Goal: Task Accomplishment & Management: Complete application form

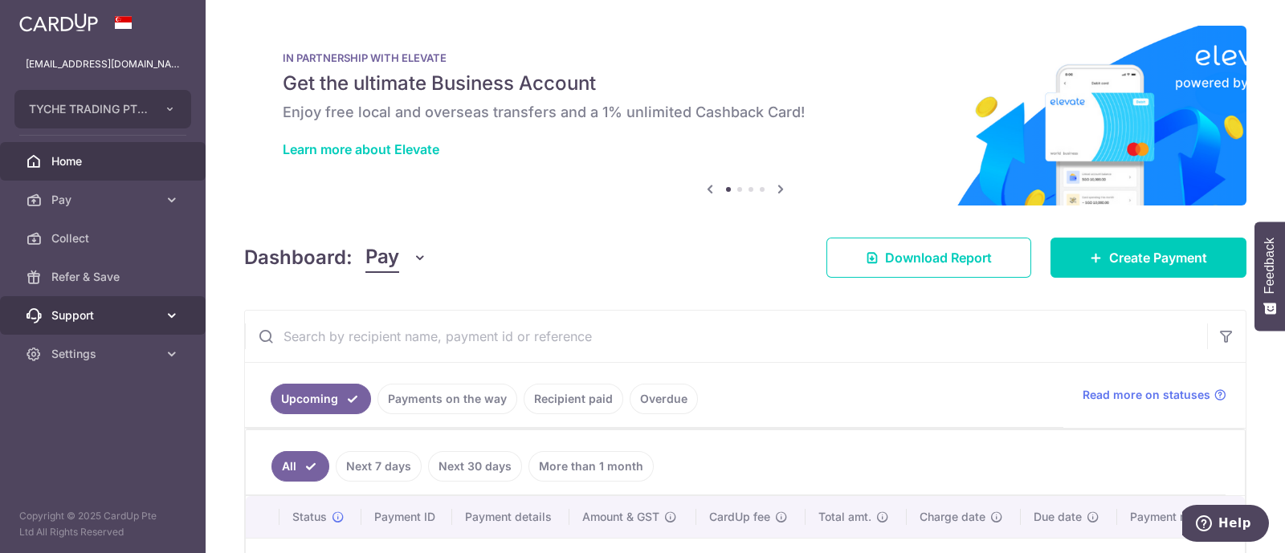
click at [77, 328] on link "Support" at bounding box center [103, 315] width 206 height 39
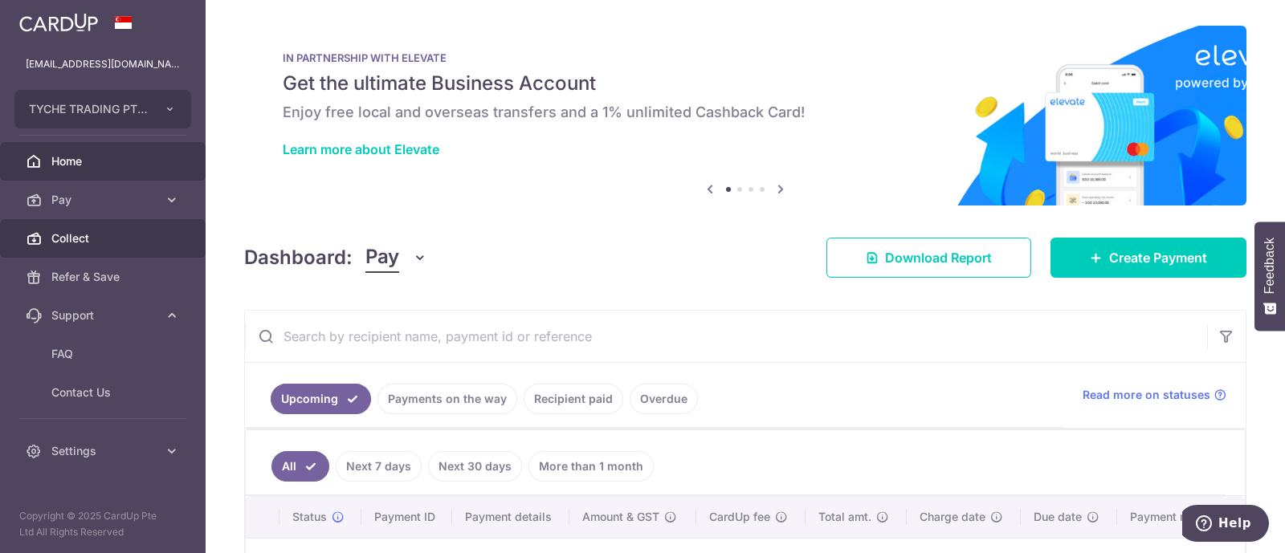
click at [72, 237] on span "Collect" at bounding box center [104, 239] width 106 height 16
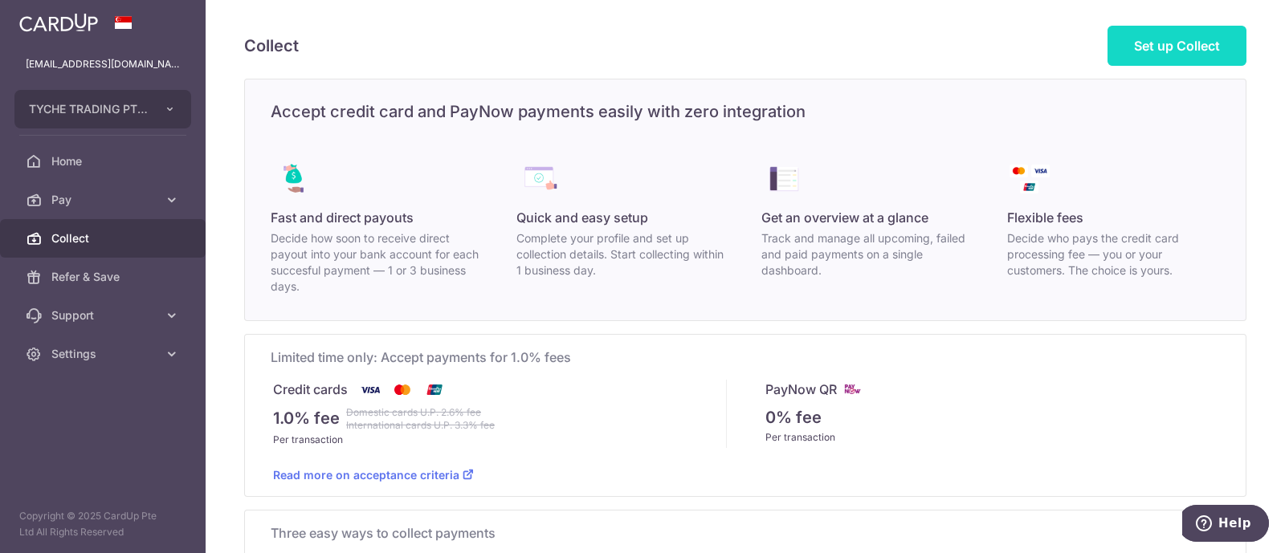
click at [1119, 50] on link "Set up Collect" at bounding box center [1177, 46] width 139 height 40
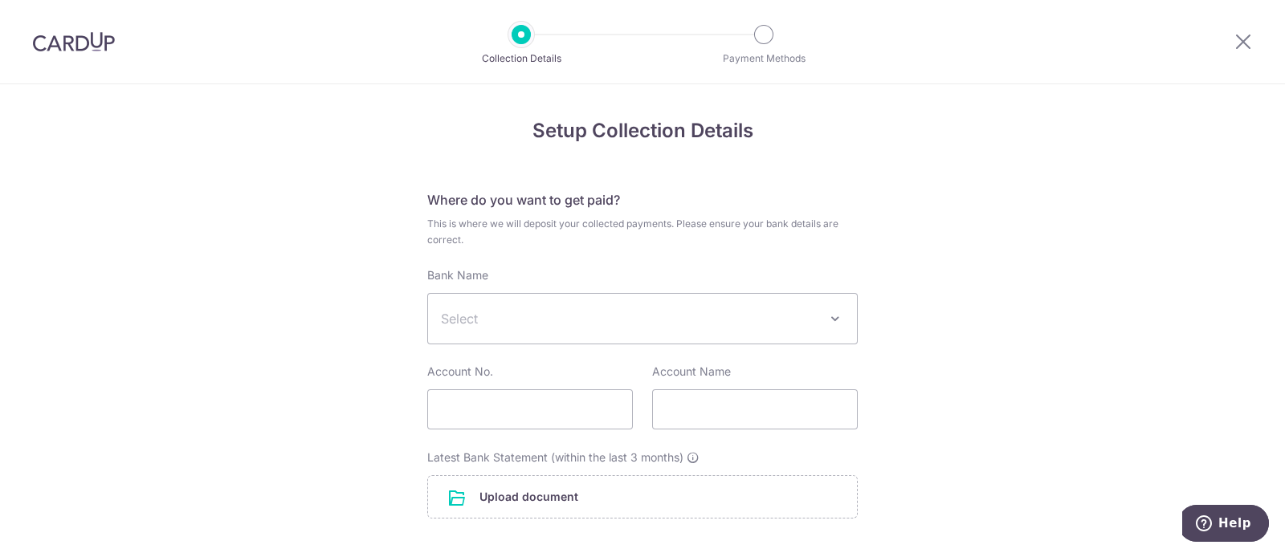
click at [561, 332] on span "Select" at bounding box center [642, 319] width 429 height 50
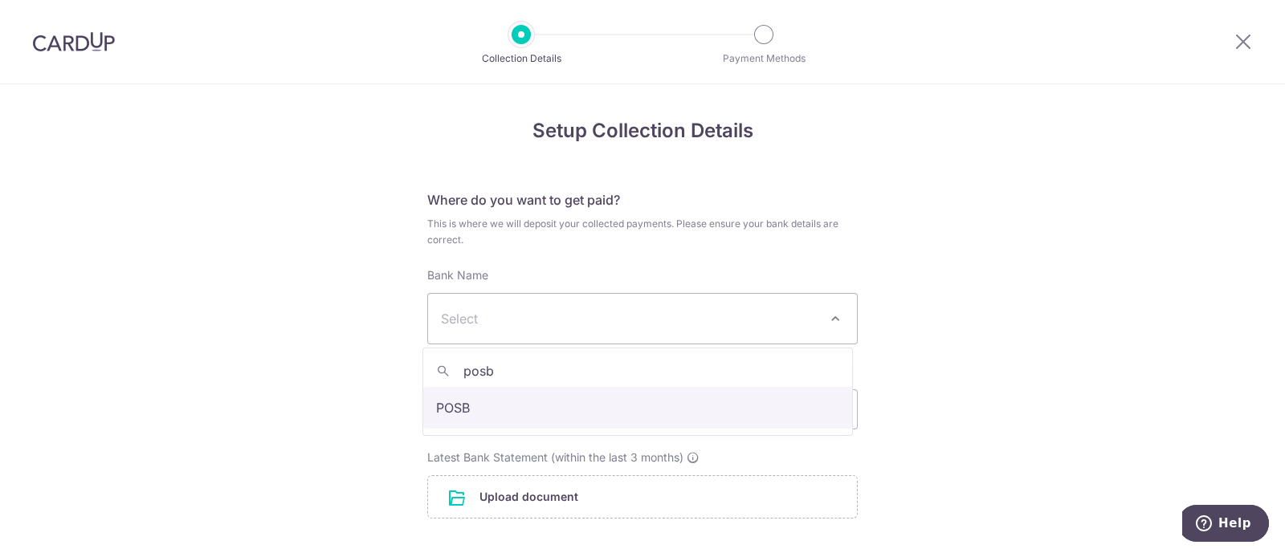
type input "posb"
select select "19"
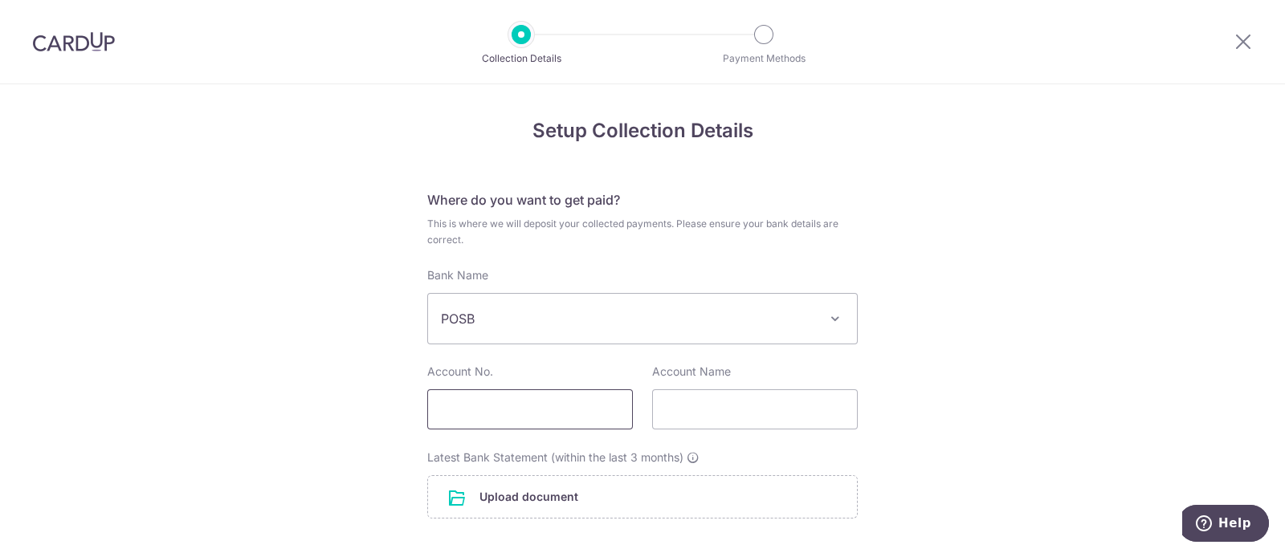
click at [500, 398] on input "text" at bounding box center [530, 410] width 206 height 40
type input "`"
type input "109710300"
click at [643, 414] on div "Account Name" at bounding box center [755, 397] width 225 height 66
click at [671, 411] on input "text" at bounding box center [755, 410] width 206 height 40
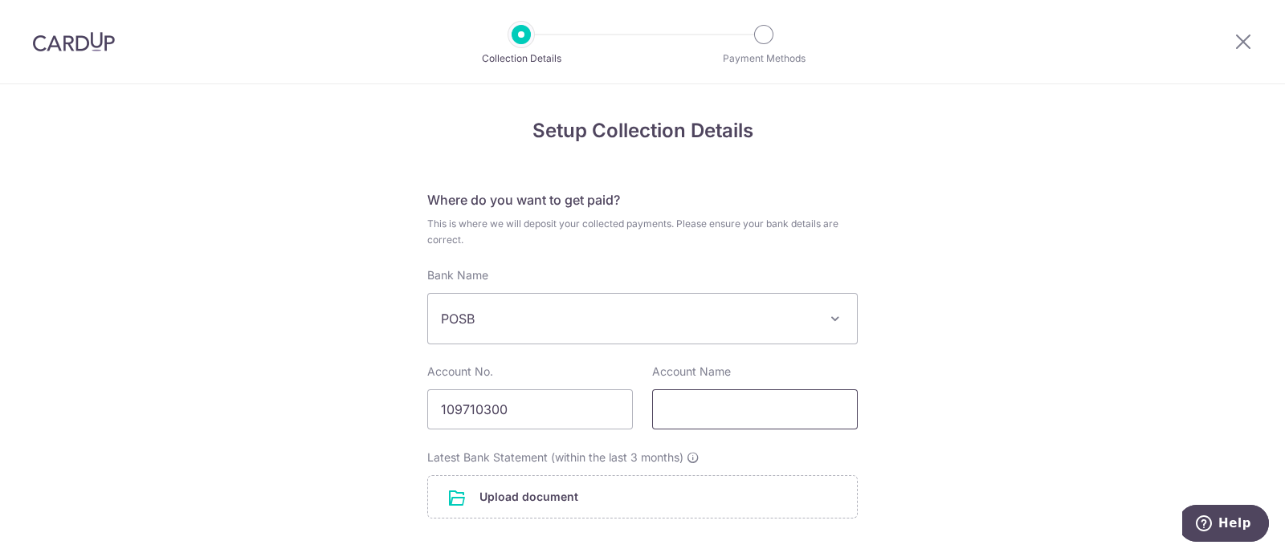
type input "Tyche Entertainment Pte Ltd"
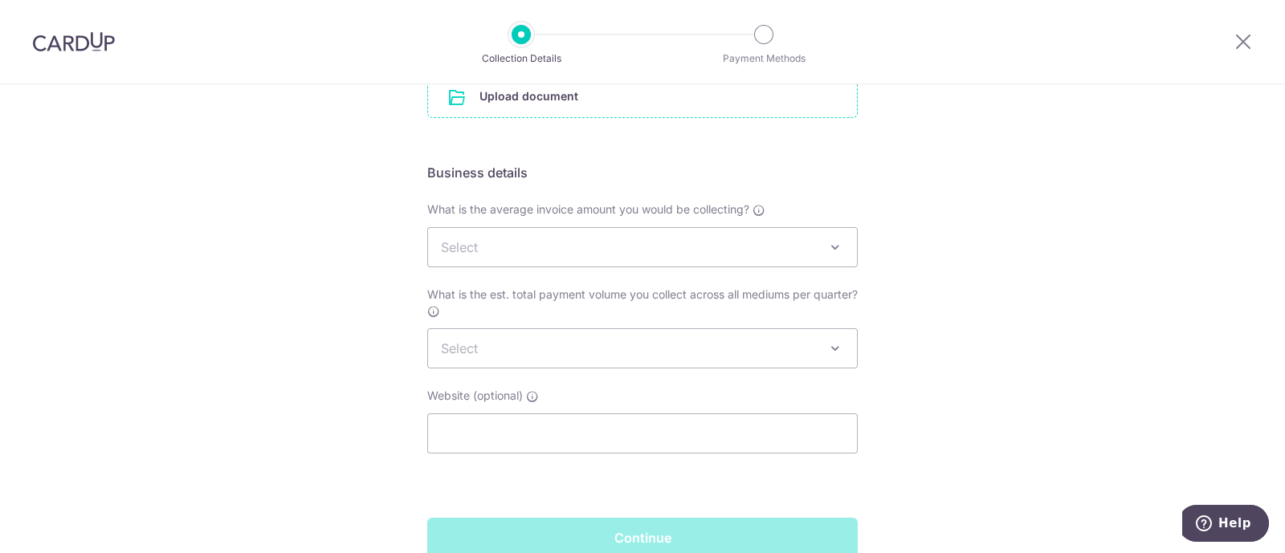
scroll to position [402, 0]
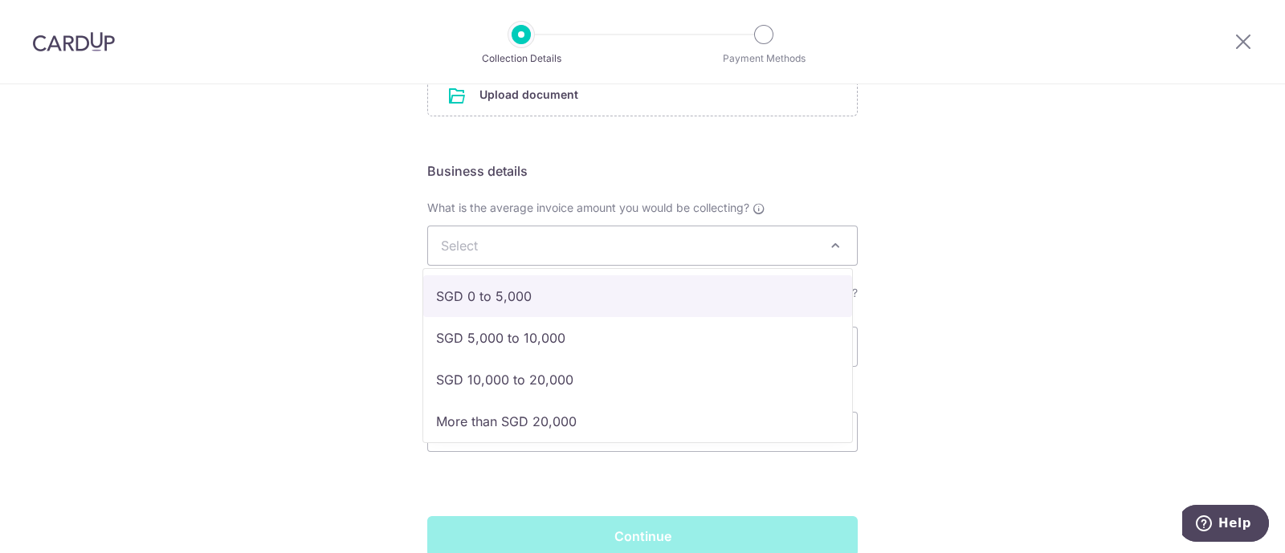
click at [470, 243] on span "Select" at bounding box center [459, 246] width 37 height 16
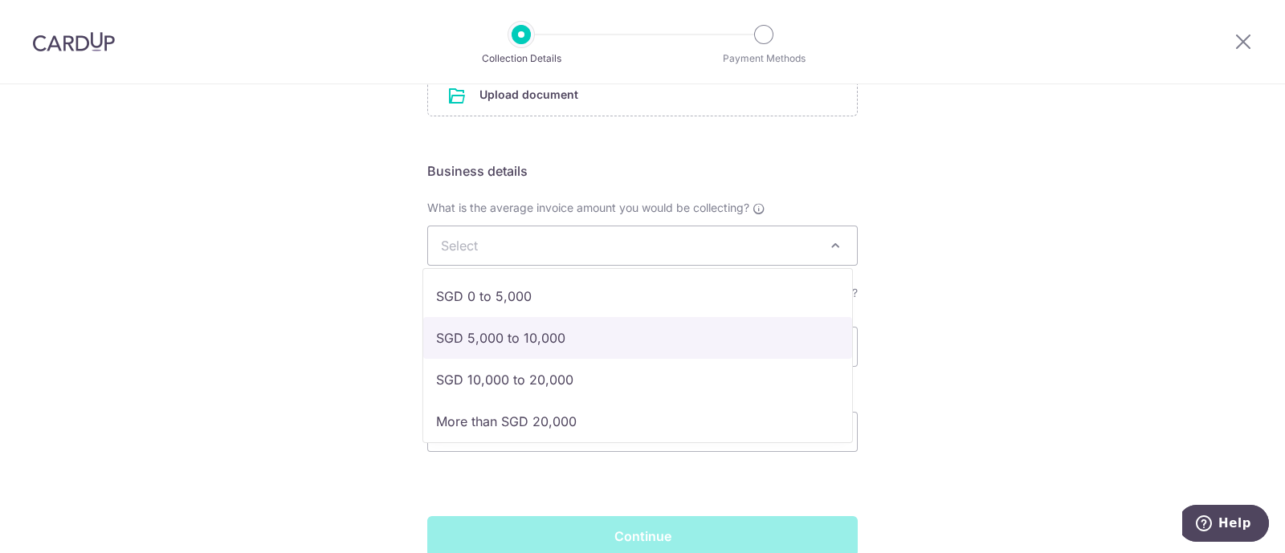
select select "SGD 5,000 to 10,000"
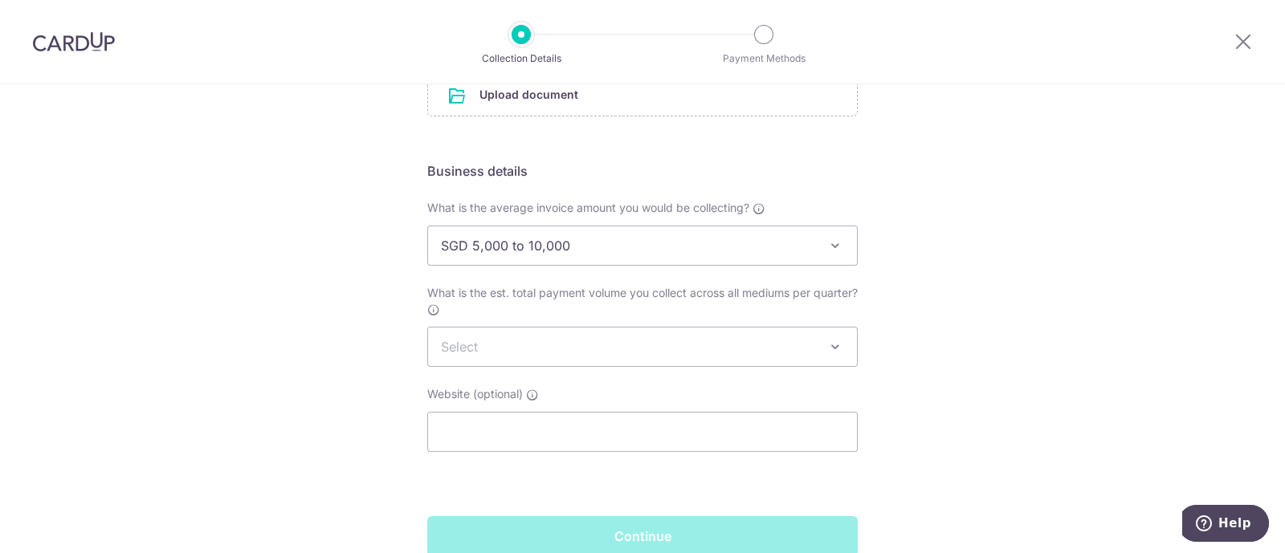
click at [497, 334] on span "Select" at bounding box center [642, 347] width 429 height 39
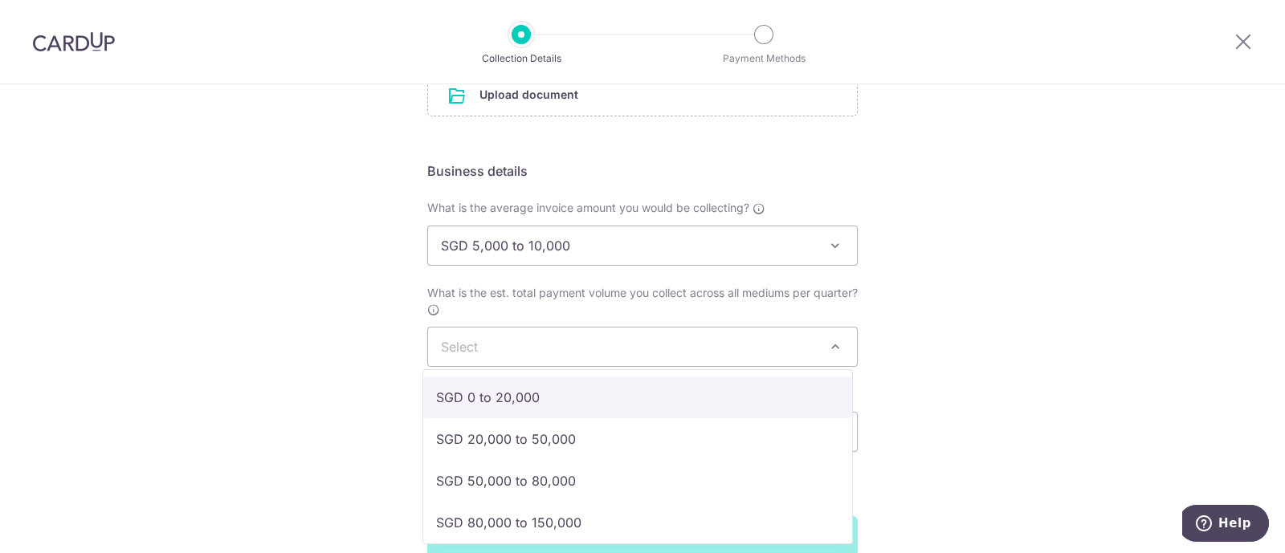
select select "SGD 0 to 20,000"
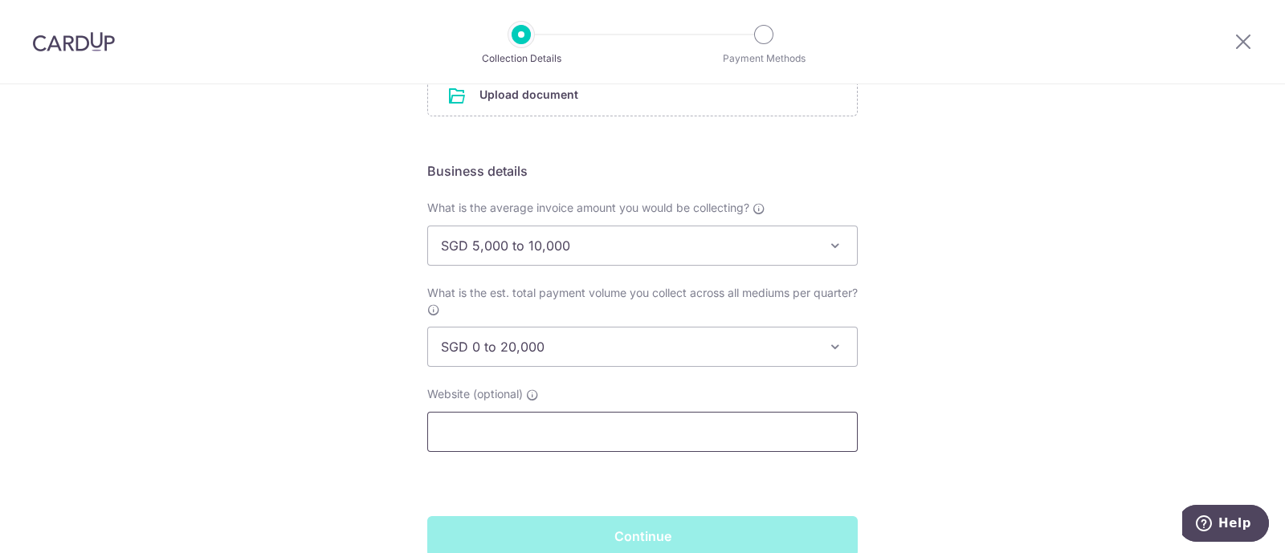
click at [497, 429] on input "text" at bounding box center [642, 432] width 431 height 40
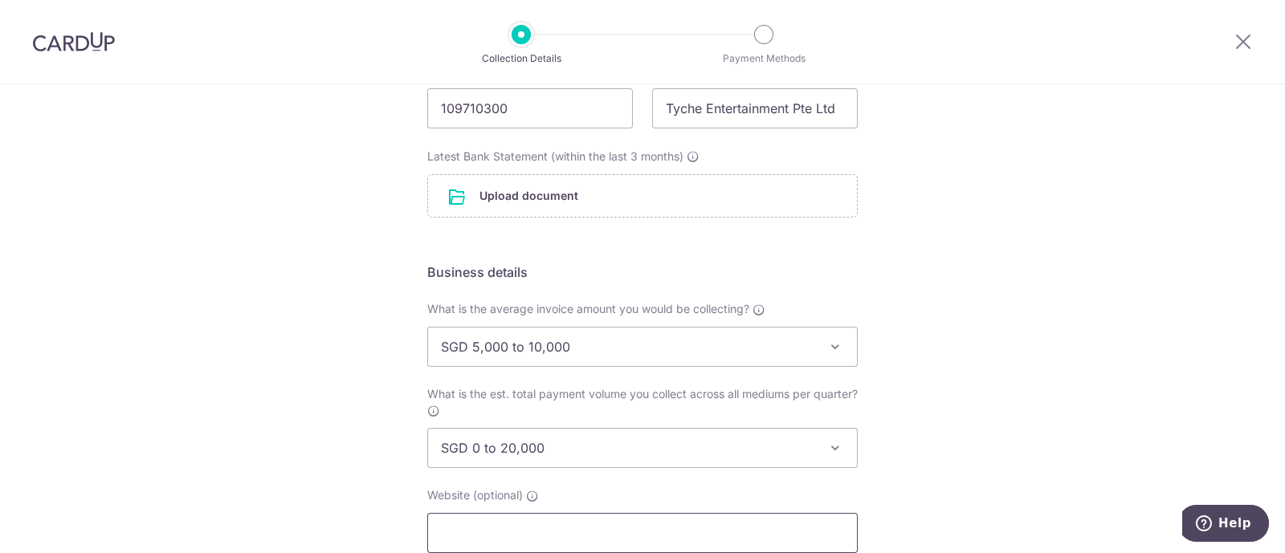
scroll to position [301, 0]
click at [522, 198] on input "file" at bounding box center [642, 196] width 429 height 42
